Goal: Navigation & Orientation: Find specific page/section

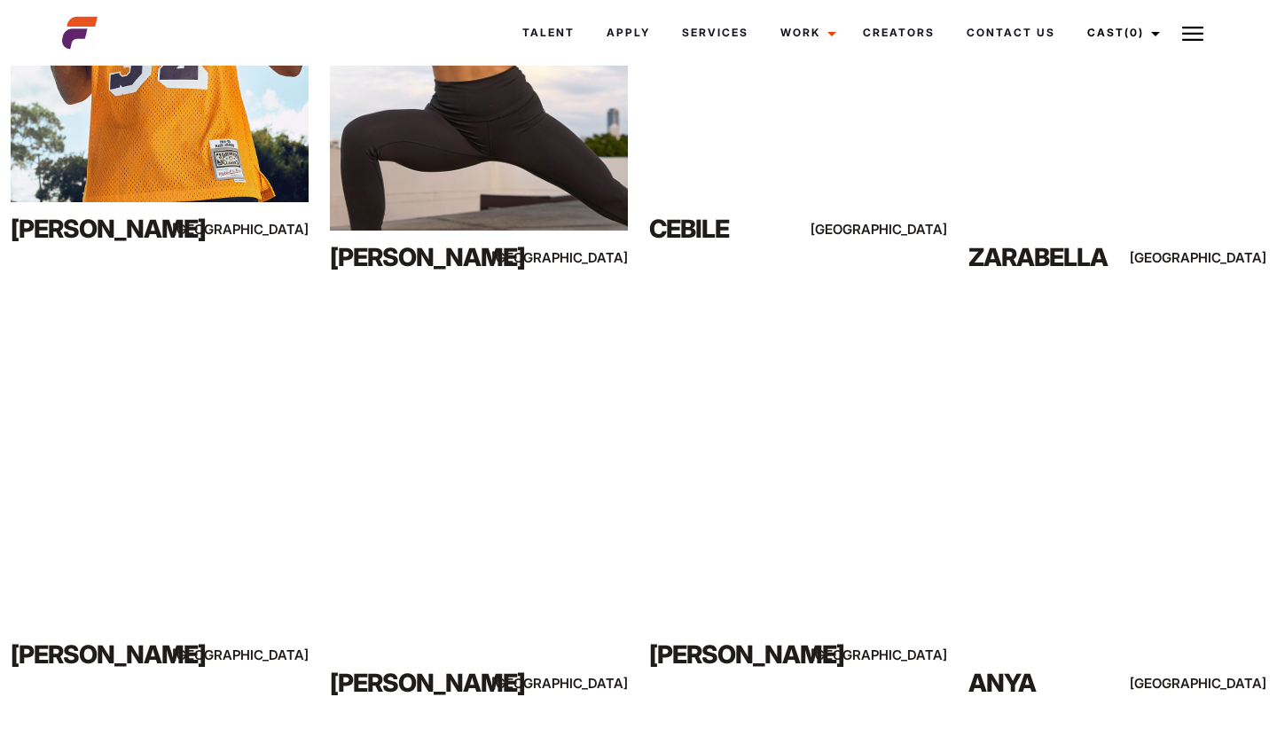
scroll to position [1014, 0]
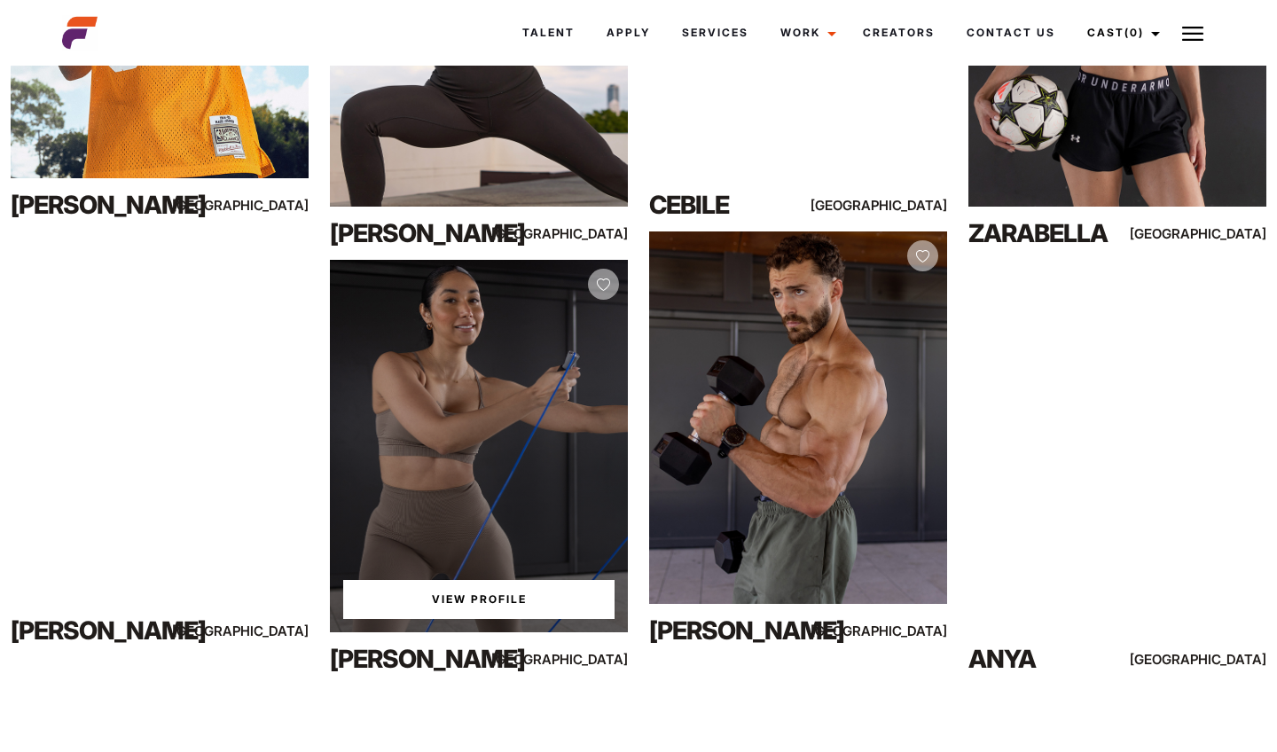
click at [473, 596] on link "View Profile" at bounding box center [478, 599] width 271 height 39
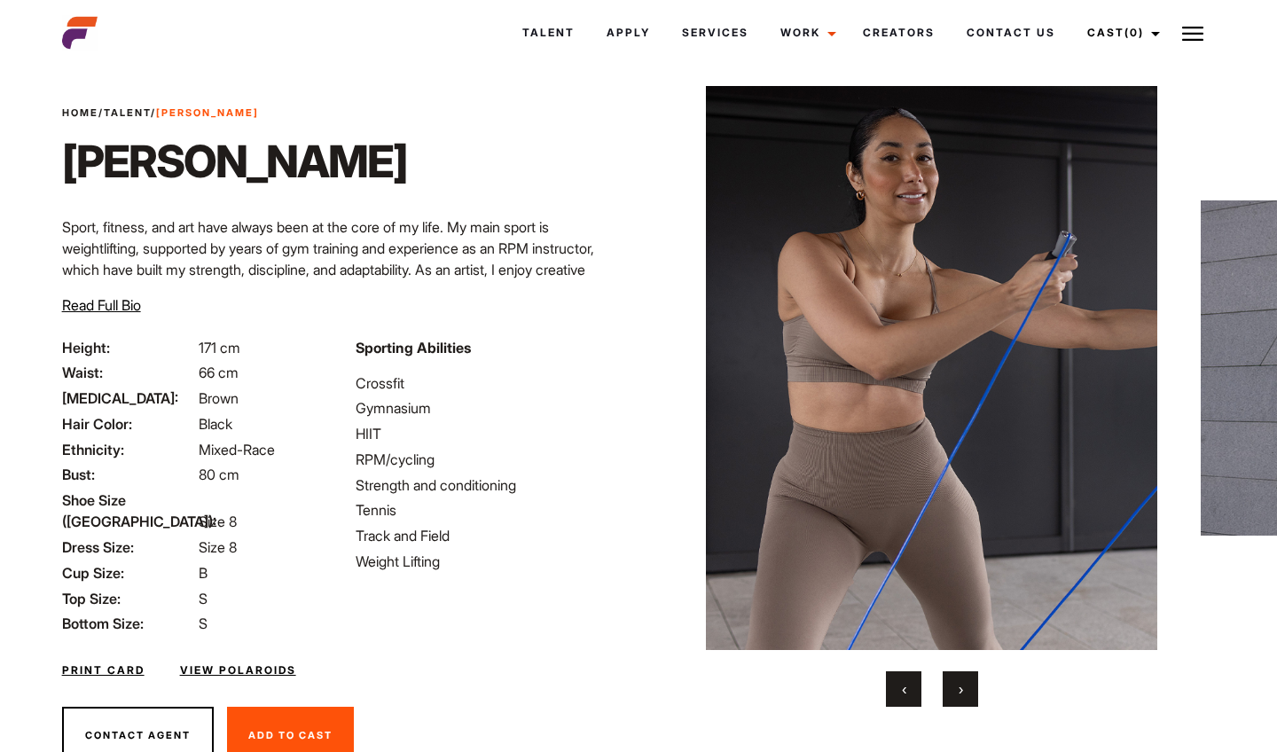
scroll to position [41, 0]
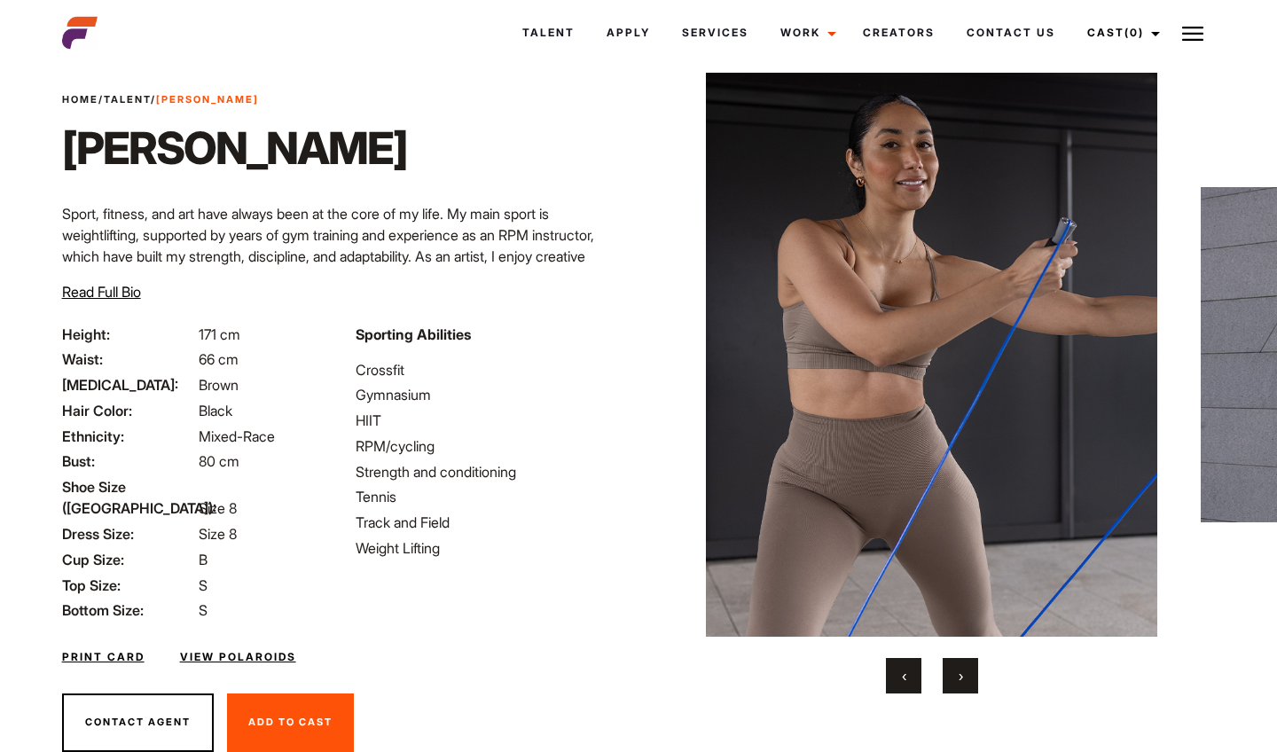
click at [111, 293] on span "Read Full Bio" at bounding box center [101, 292] width 79 height 18
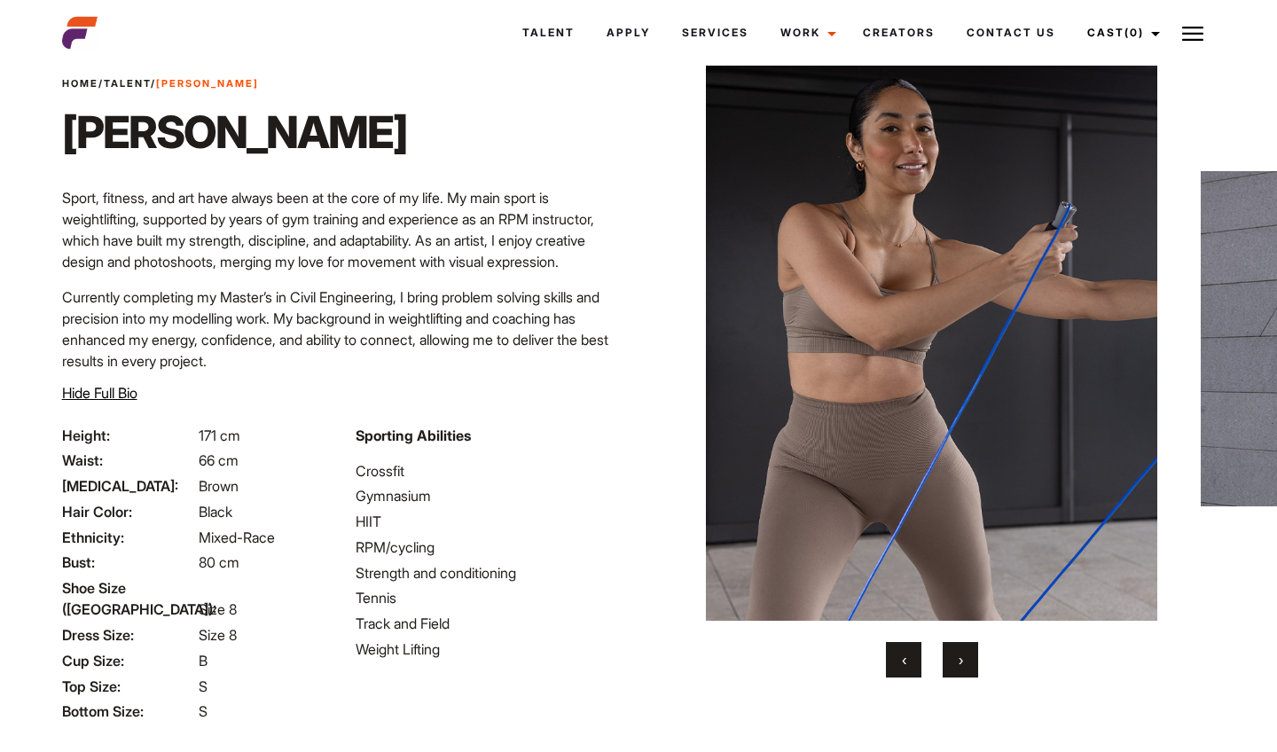
scroll to position [35, 0]
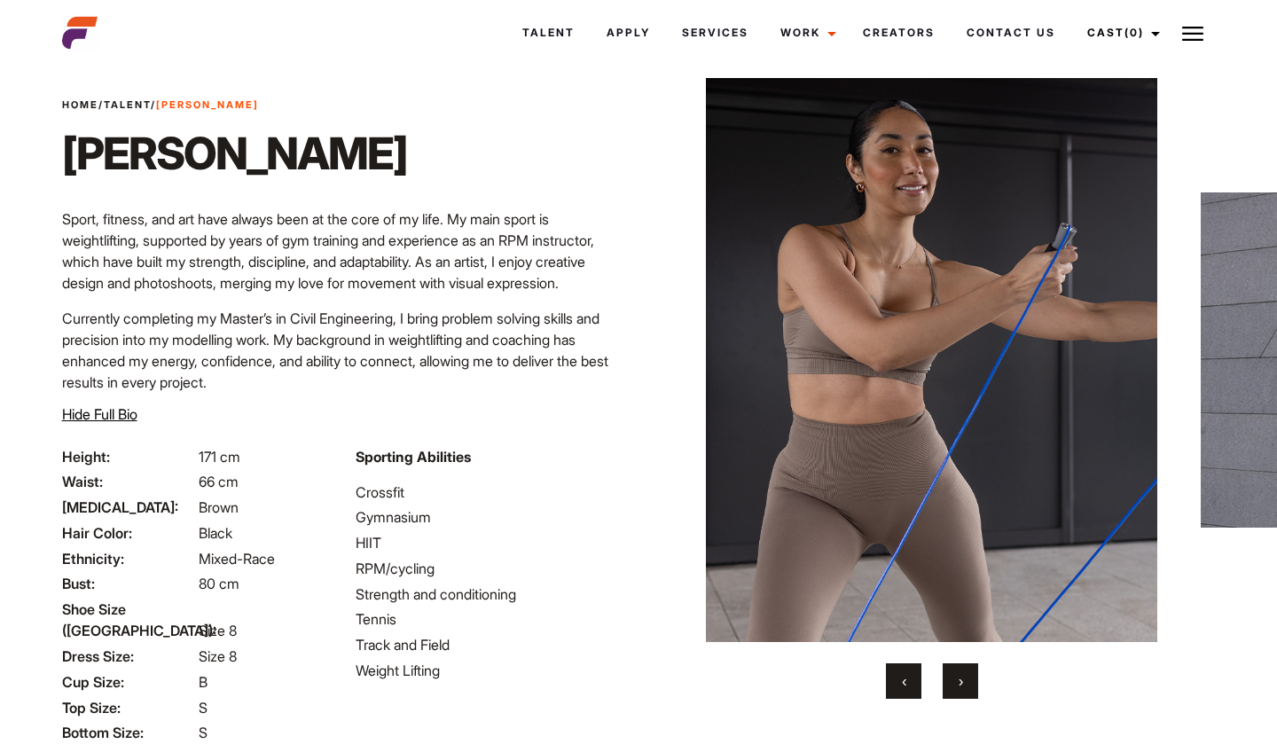
click at [965, 675] on button "›" at bounding box center [959, 680] width 35 height 35
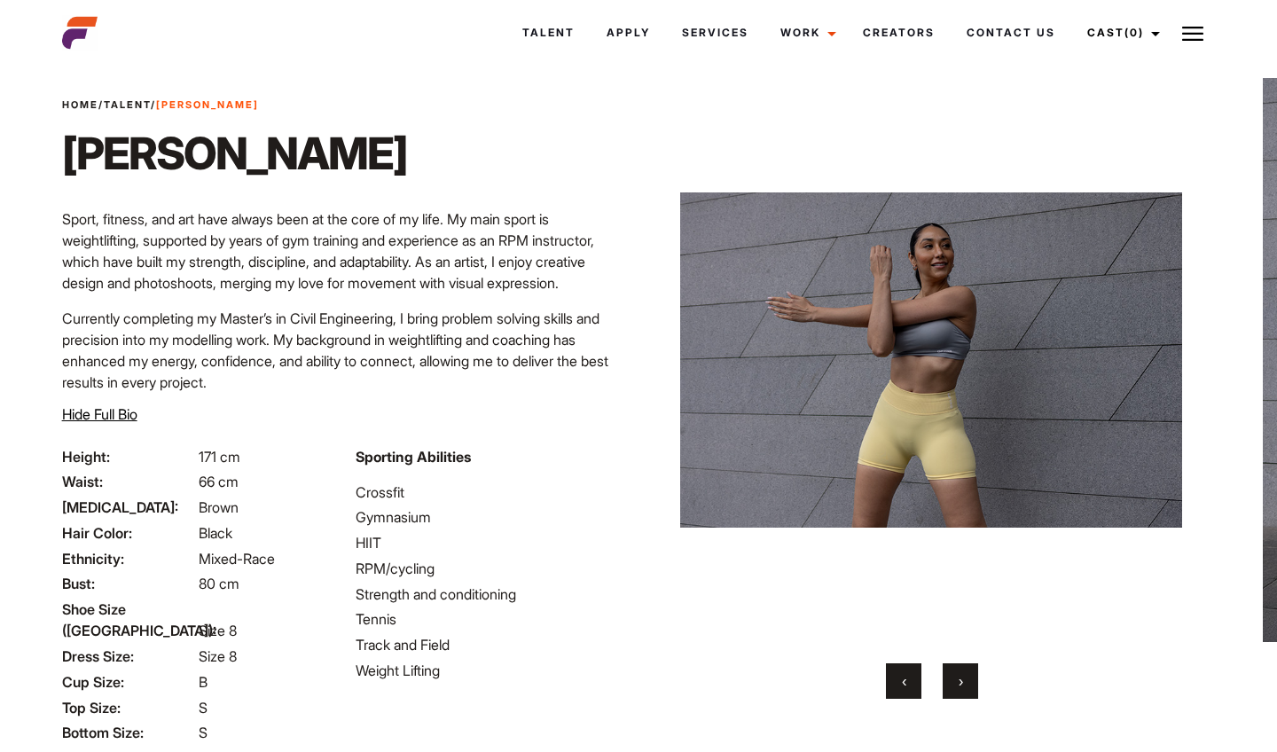
click at [965, 675] on button "›" at bounding box center [959, 680] width 35 height 35
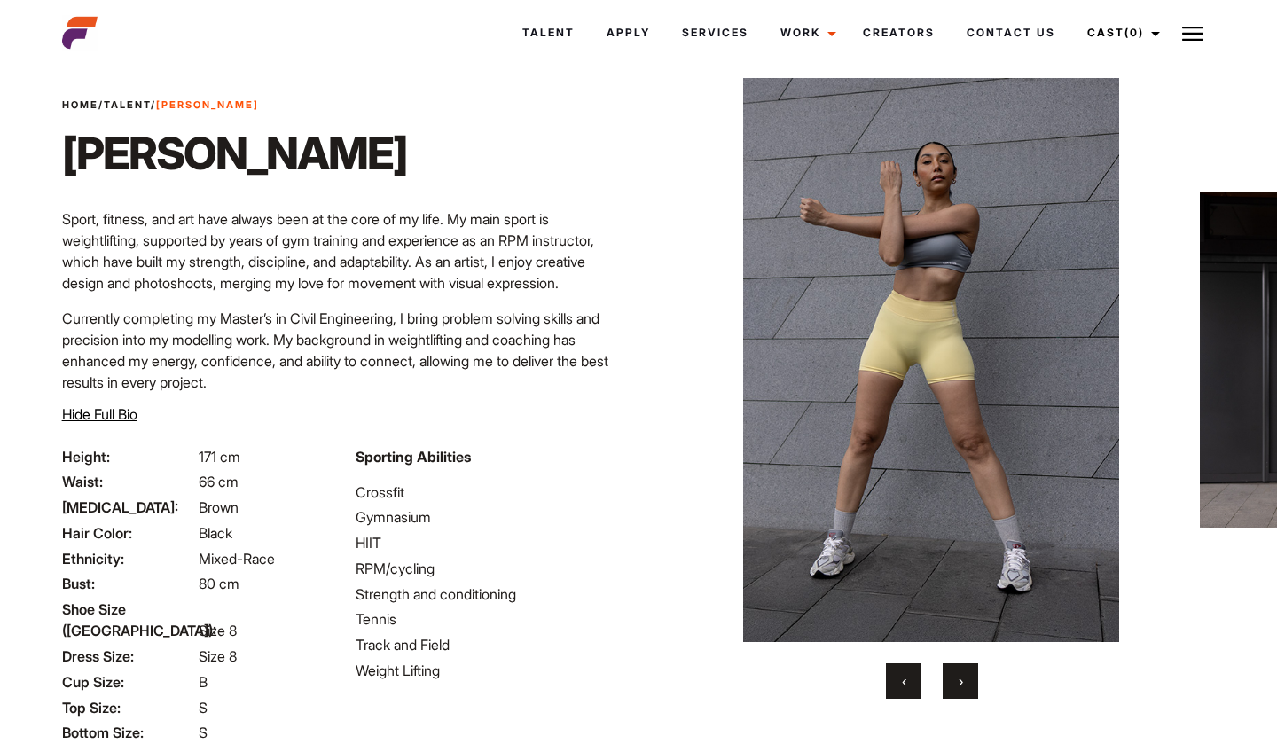
click at [965, 674] on button "›" at bounding box center [959, 680] width 35 height 35
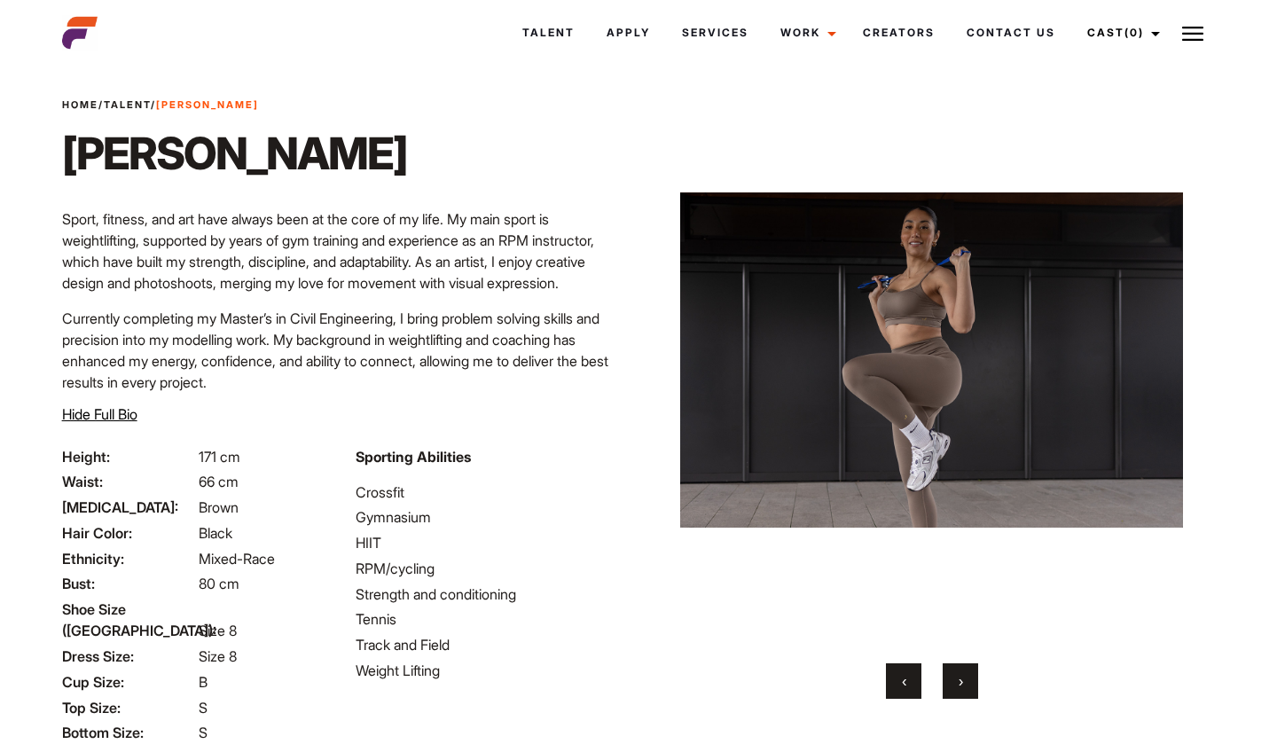
click at [965, 674] on button "›" at bounding box center [959, 680] width 35 height 35
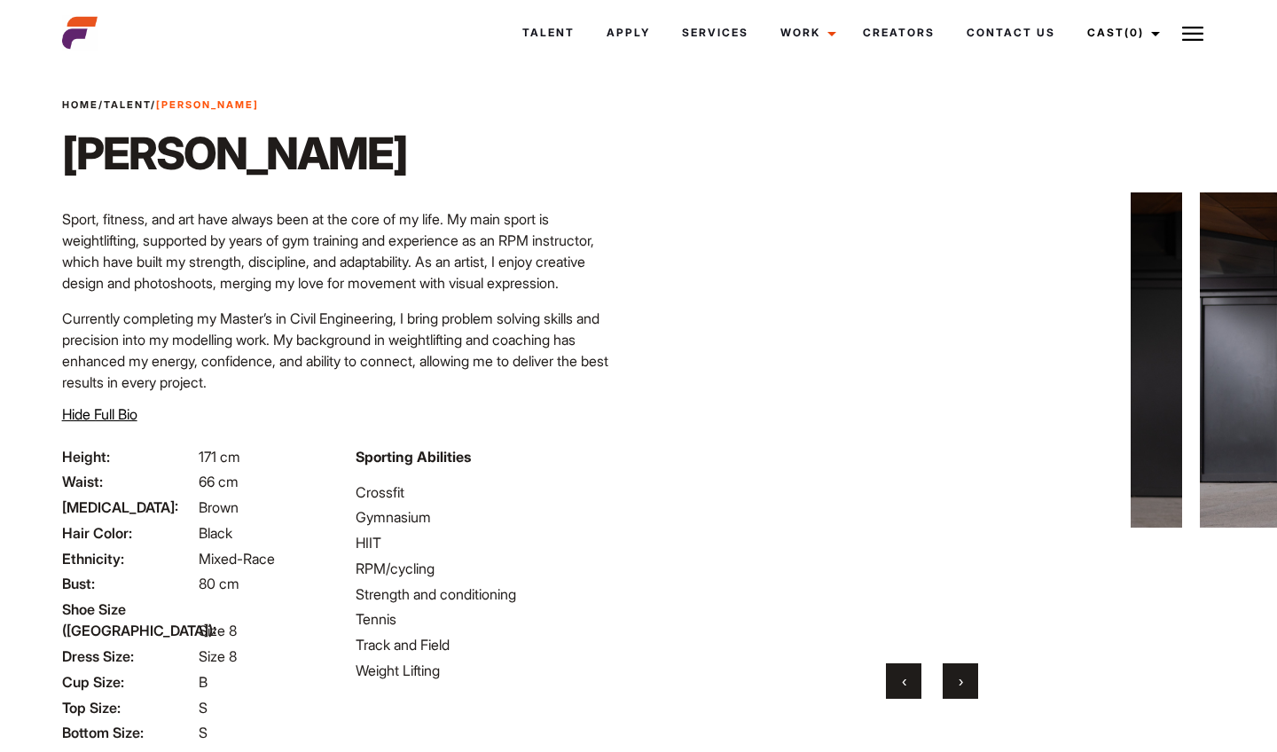
click at [965, 674] on button "›" at bounding box center [959, 680] width 35 height 35
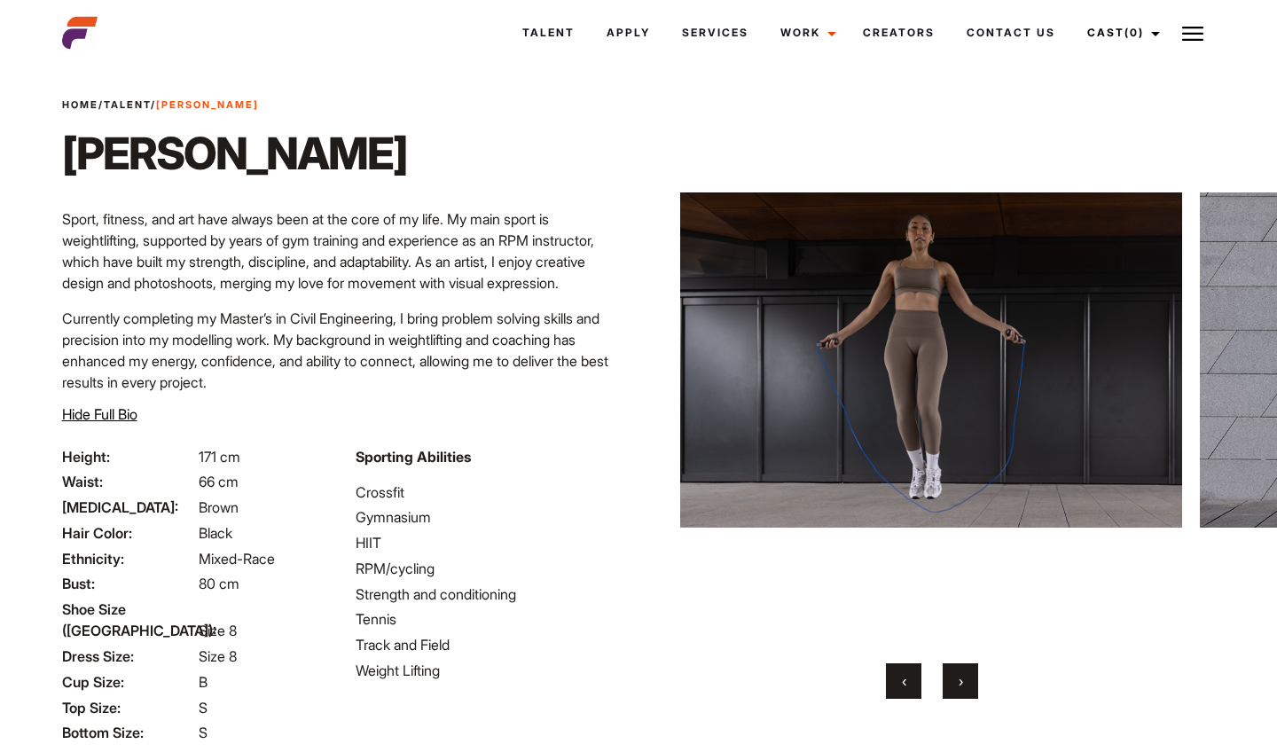
click at [965, 674] on button "›" at bounding box center [959, 680] width 35 height 35
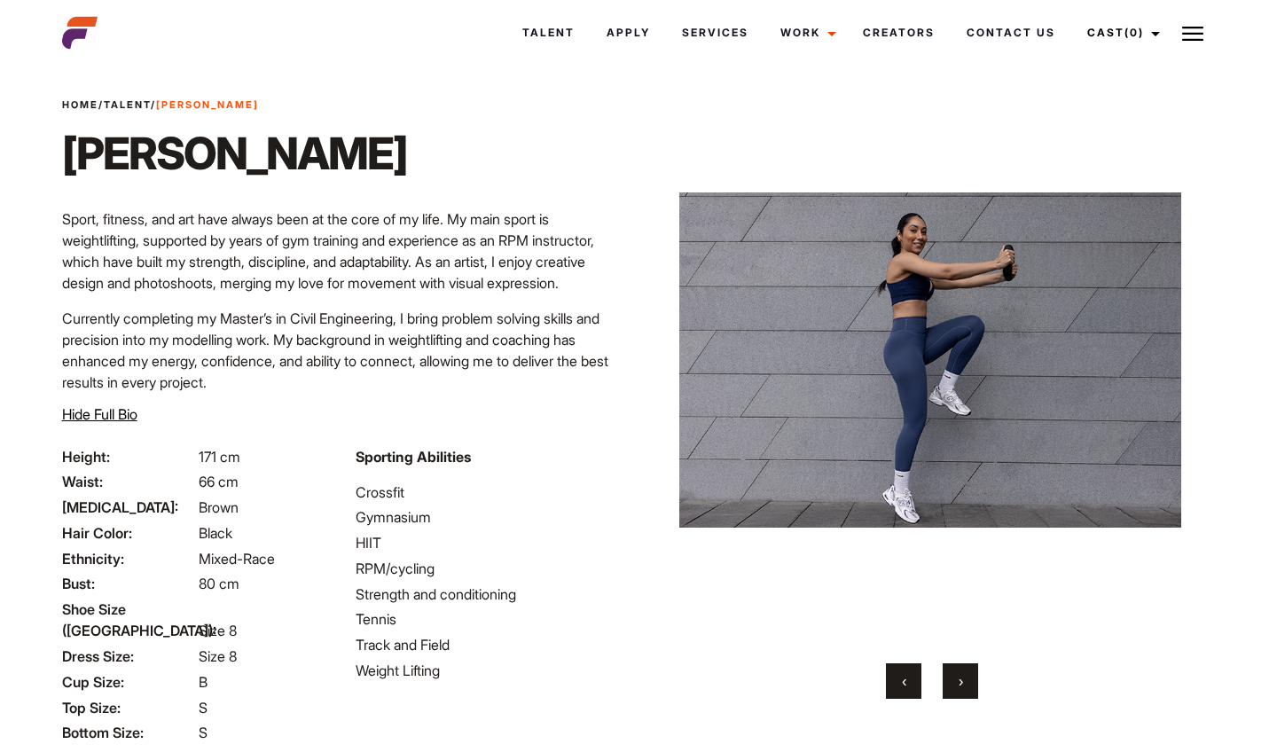
click at [965, 674] on button "›" at bounding box center [959, 680] width 35 height 35
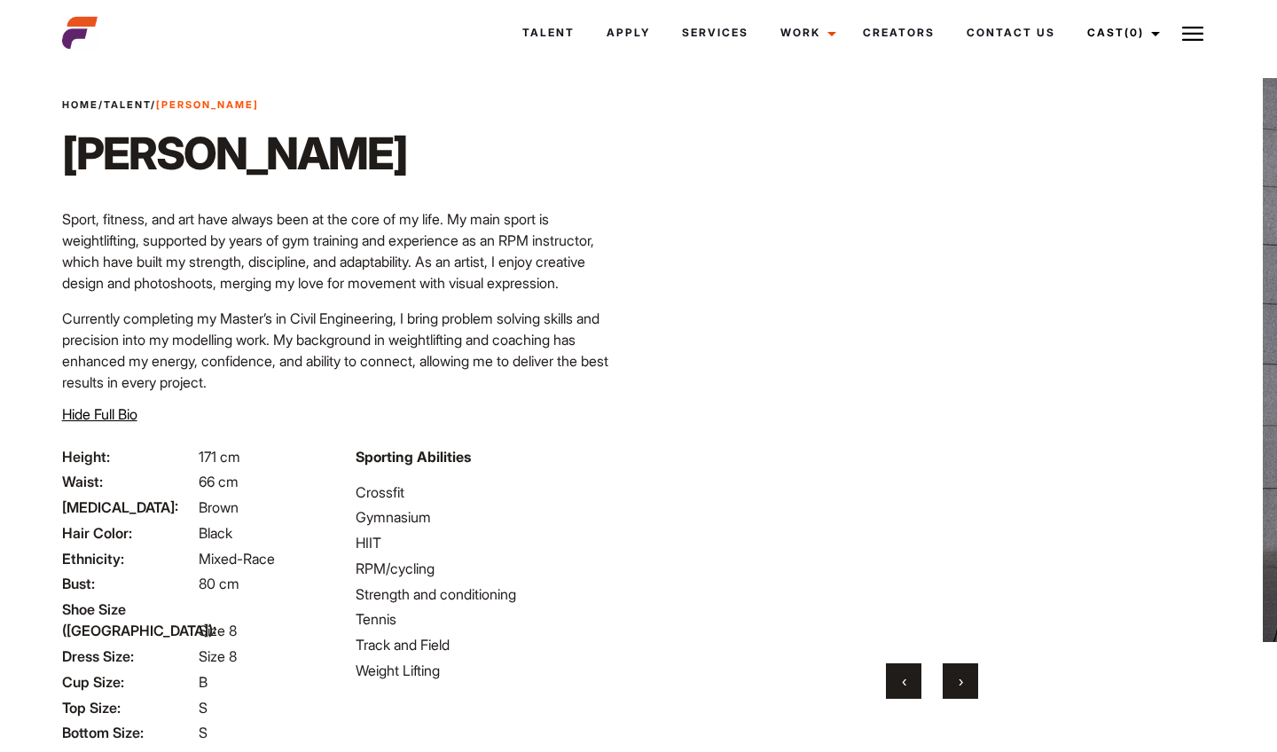
click at [965, 674] on button "›" at bounding box center [959, 680] width 35 height 35
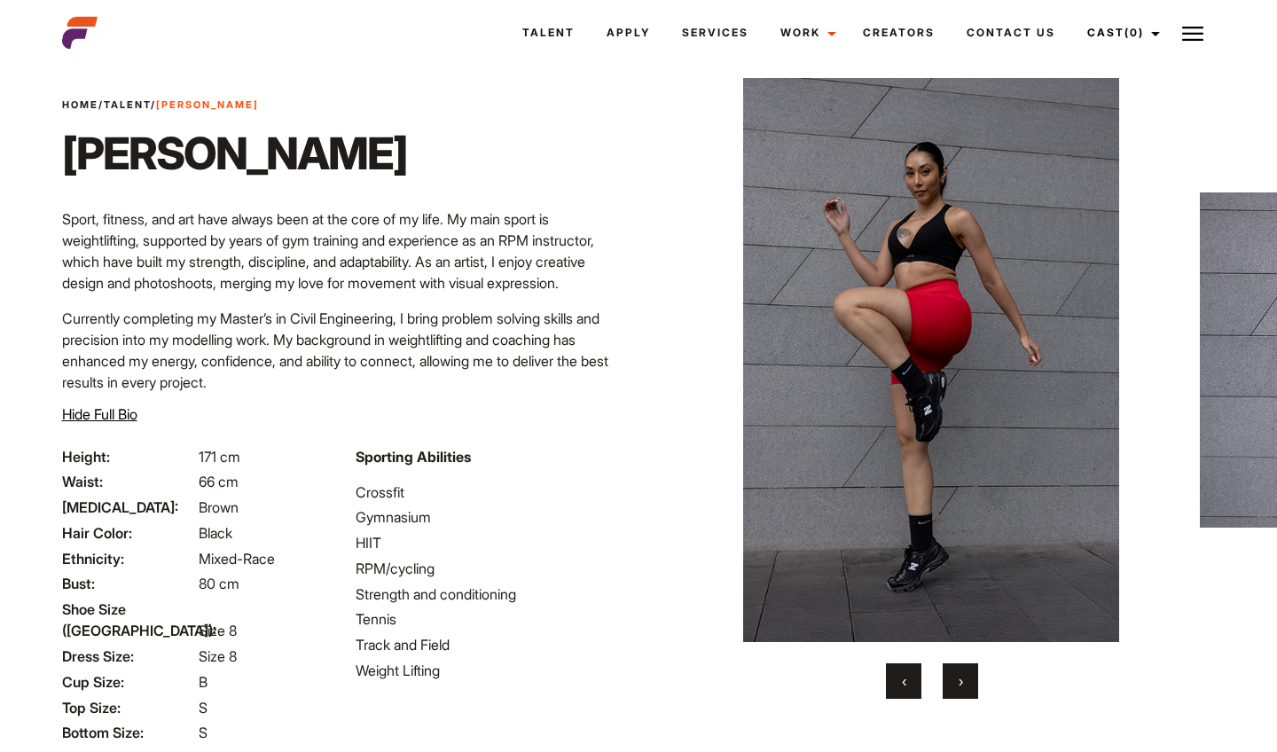
click at [965, 675] on button "›" at bounding box center [959, 680] width 35 height 35
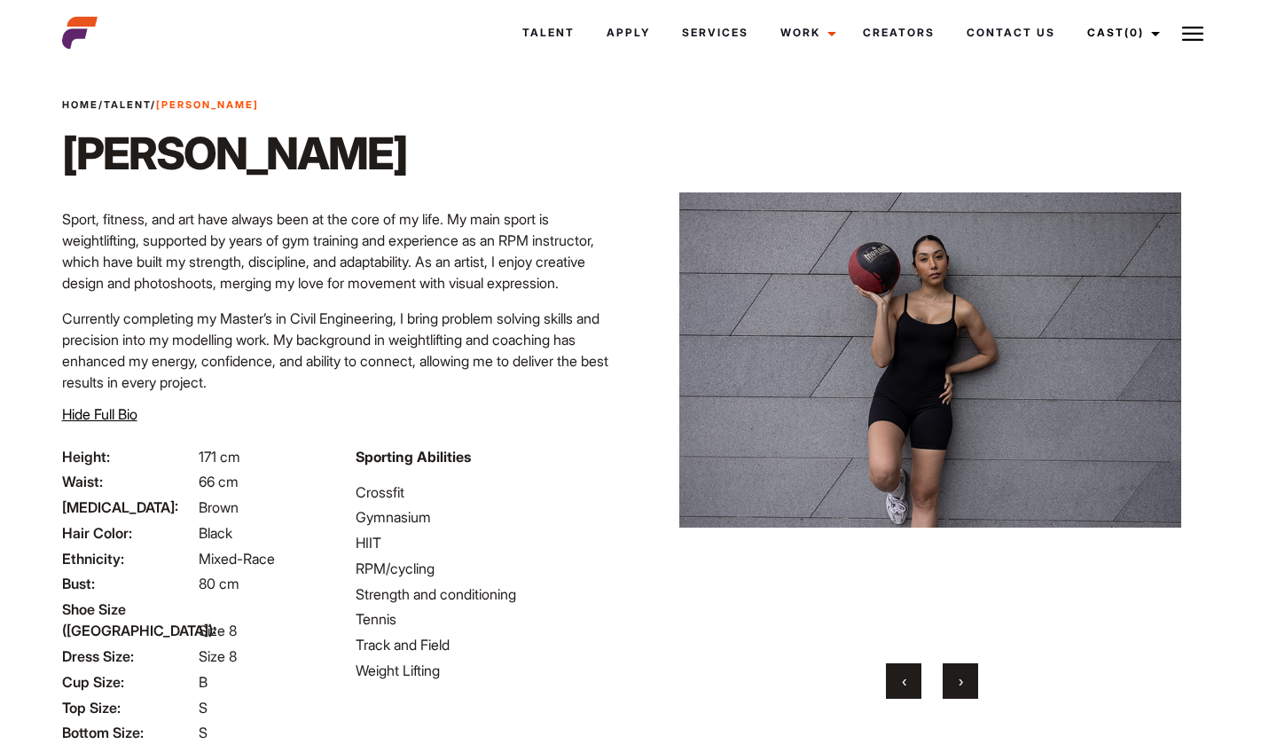
click at [965, 675] on button "›" at bounding box center [959, 680] width 35 height 35
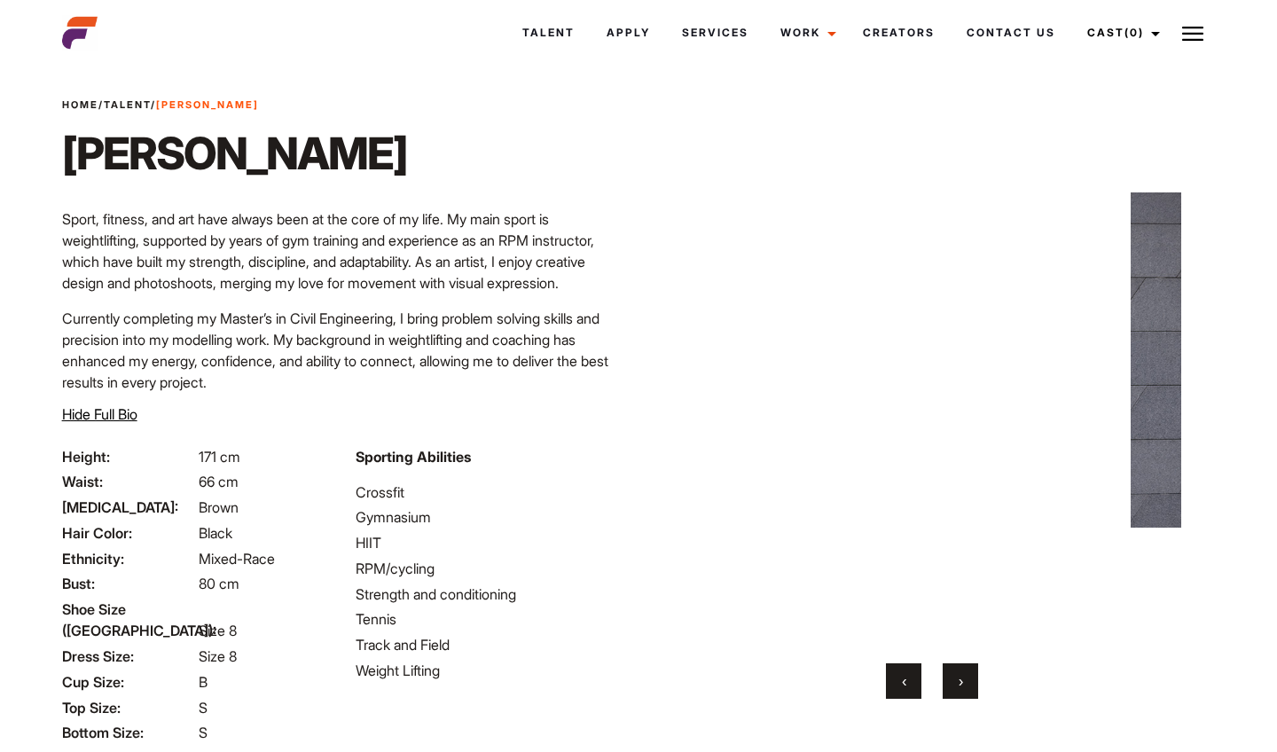
click at [965, 675] on button "›" at bounding box center [959, 680] width 35 height 35
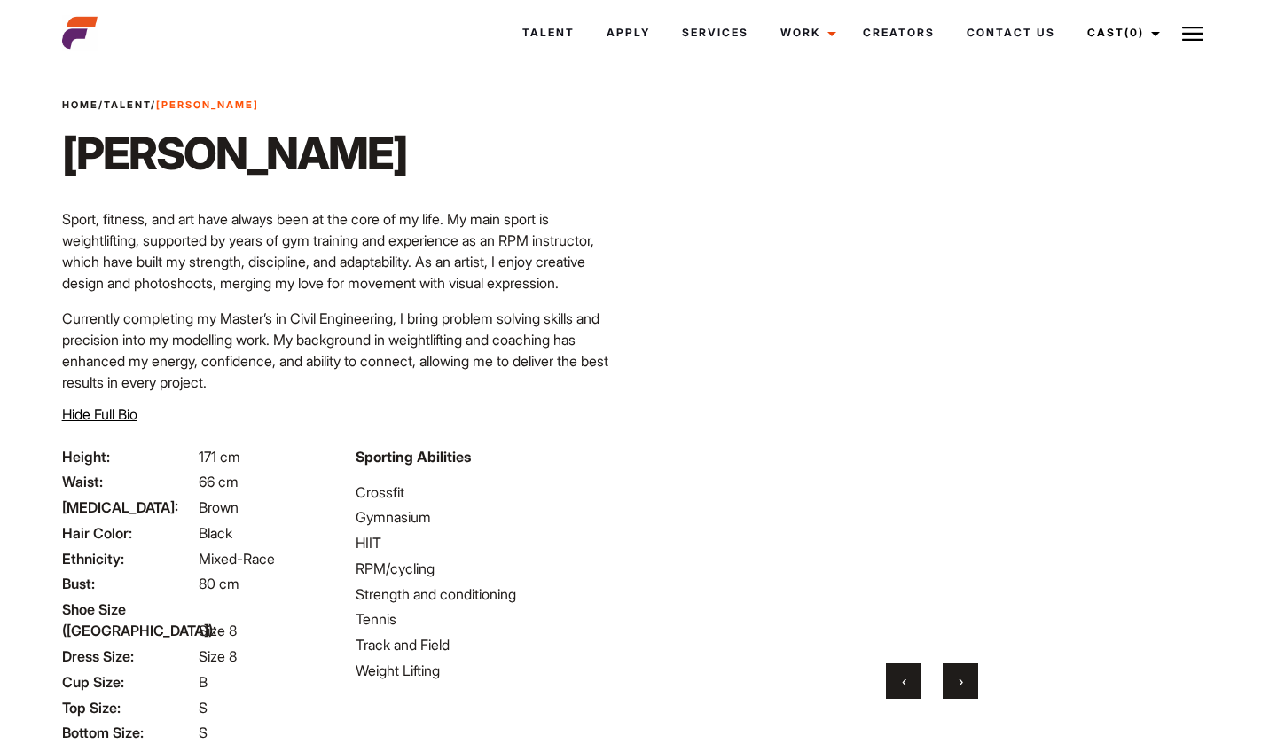
click at [965, 675] on button "›" at bounding box center [959, 680] width 35 height 35
click at [909, 686] on button "‹" at bounding box center [903, 680] width 35 height 35
click at [964, 689] on button "›" at bounding box center [959, 680] width 35 height 35
click at [964, 690] on button "›" at bounding box center [959, 680] width 35 height 35
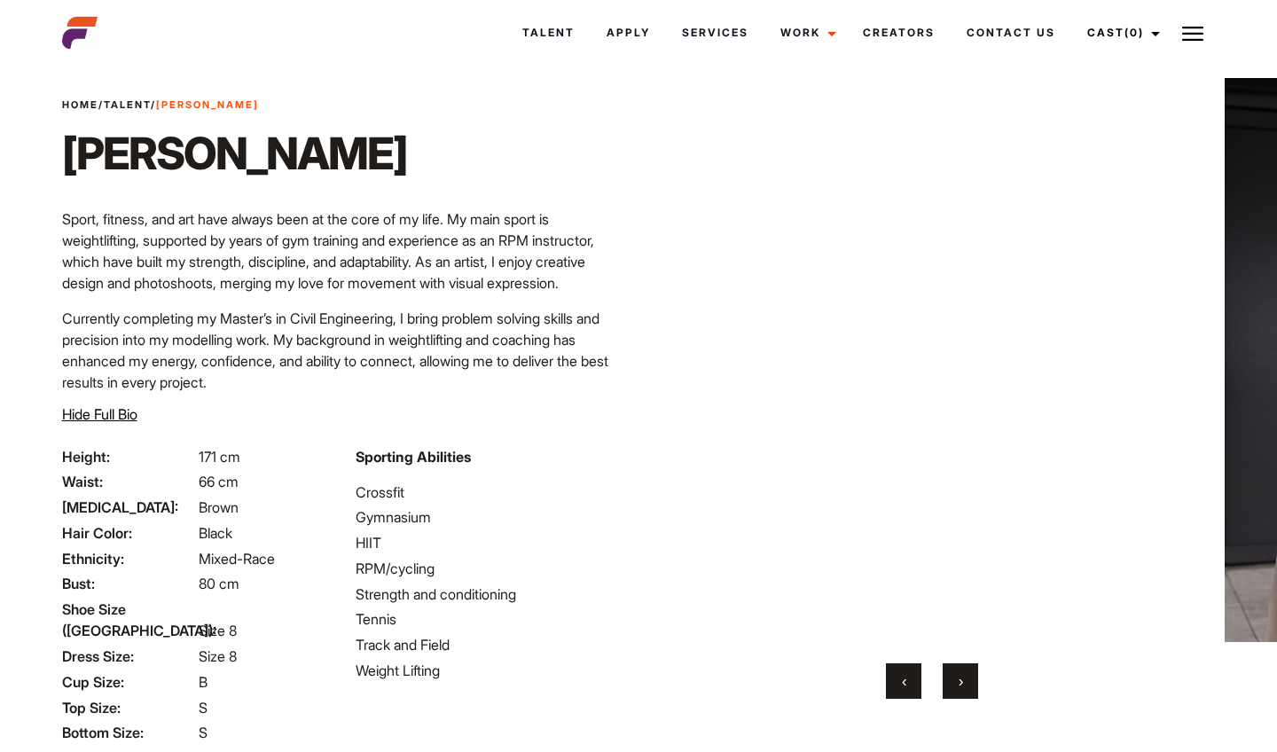
click at [964, 690] on button "›" at bounding box center [959, 680] width 35 height 35
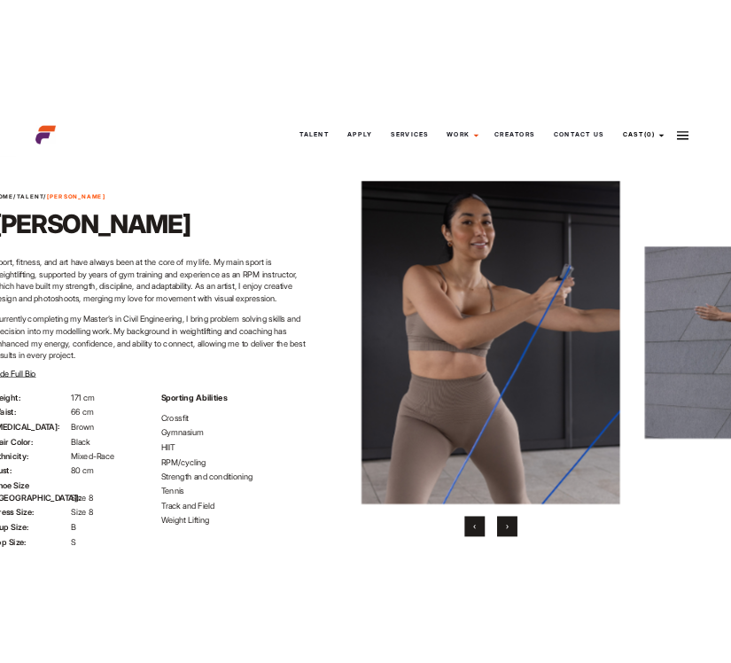
scroll to position [0, 0]
